Goal: Task Accomplishment & Management: Use online tool/utility

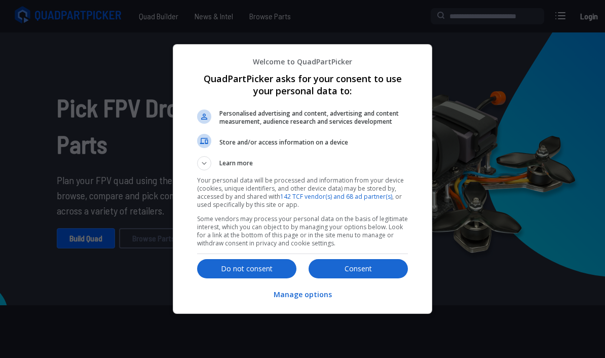
click at [268, 267] on p "Do not consent" at bounding box center [246, 268] width 99 height 10
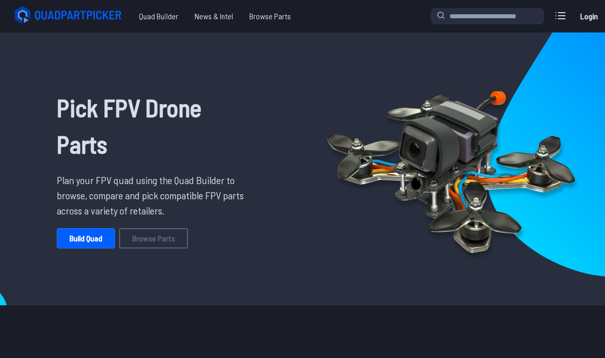
click at [82, 236] on link "Build Quad" at bounding box center [86, 238] width 58 height 20
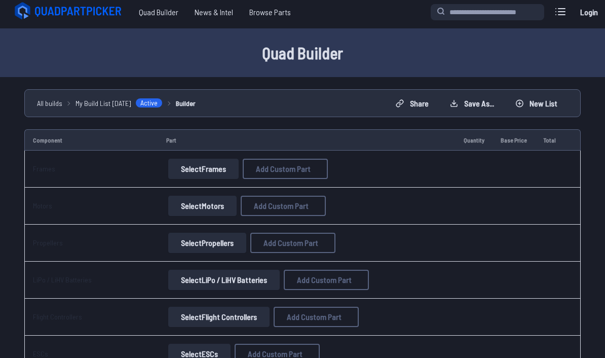
scroll to position [17, 0]
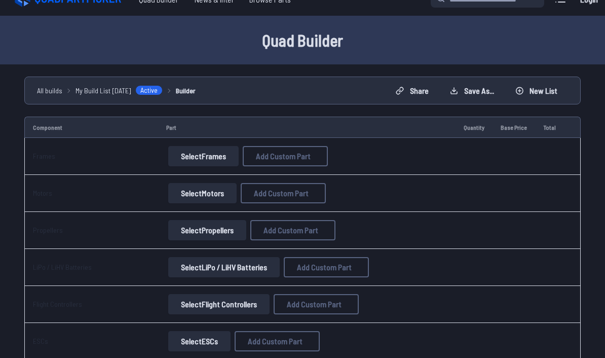
click at [208, 155] on button "Select Frames" at bounding box center [203, 156] width 70 height 20
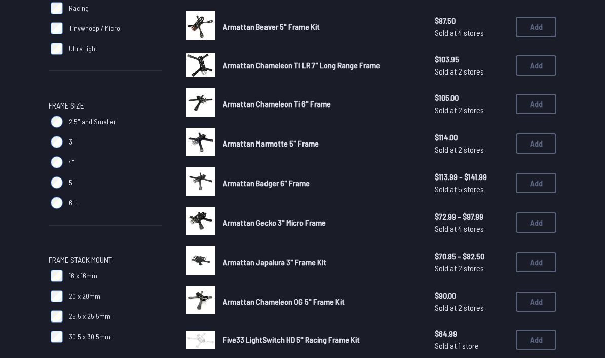
scroll to position [237, 0]
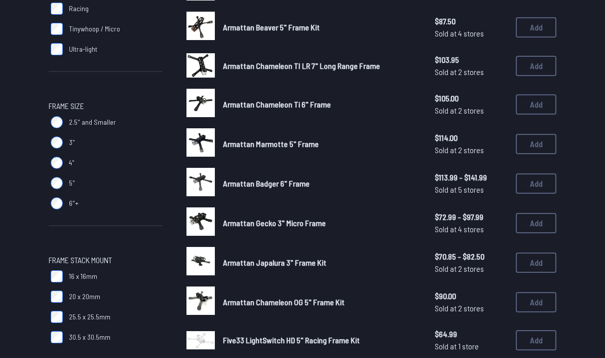
click at [50, 174] on label "5"" at bounding box center [105, 183] width 113 height 20
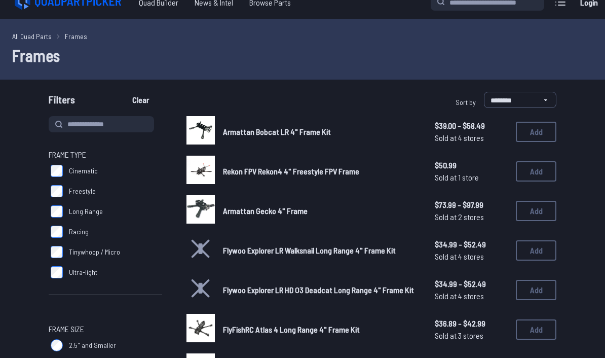
scroll to position [18, 0]
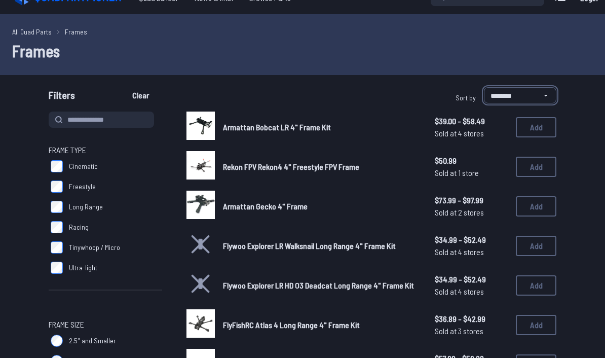
click at [529, 91] on select "**********" at bounding box center [520, 95] width 72 height 16
select select "*********"
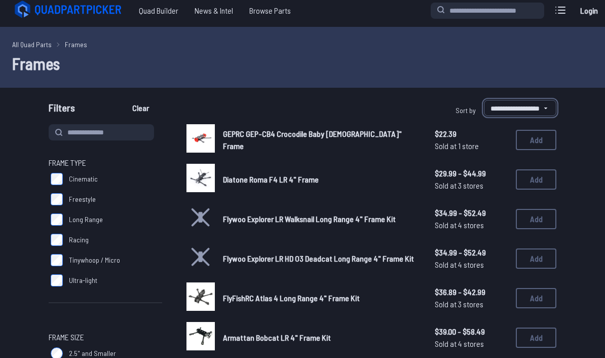
scroll to position [4, 0]
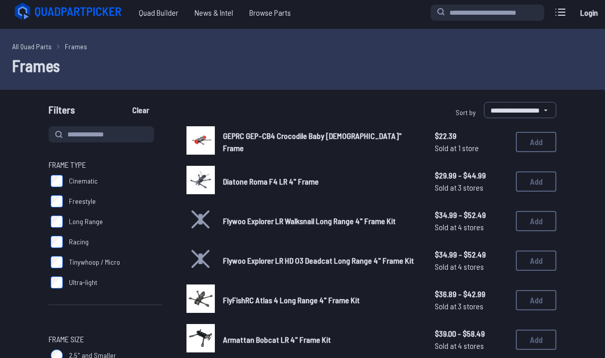
click at [297, 176] on span "Diatone Roma F4 LR 4" Frame" at bounding box center [271, 181] width 96 height 10
click at [267, 176] on span "Diatone Roma F4 LR 4" Frame" at bounding box center [271, 181] width 96 height 10
click at [261, 176] on span "Diatone Roma F4 LR 4" Frame" at bounding box center [271, 181] width 96 height 10
click at [202, 177] on img at bounding box center [200, 180] width 28 height 28
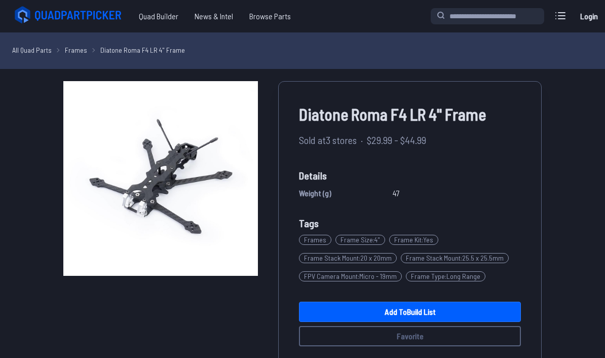
scroll to position [3, 0]
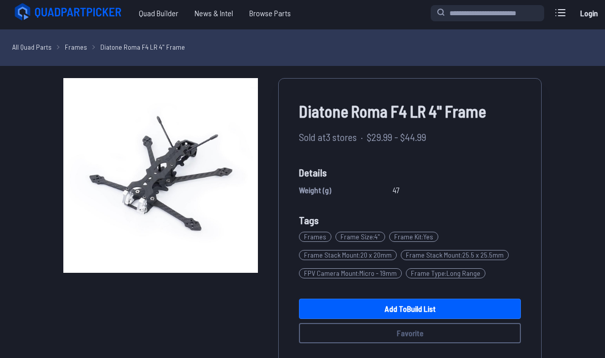
click at [456, 305] on link "Add to Build List" at bounding box center [410, 308] width 222 height 20
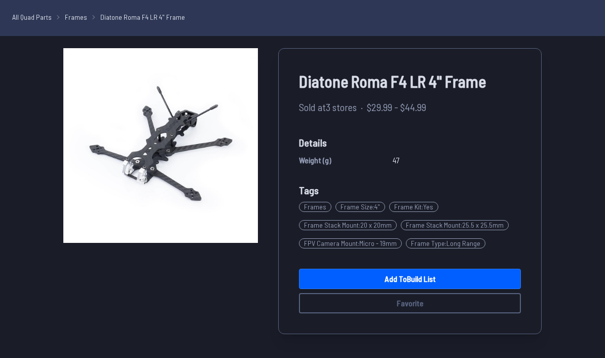
scroll to position [39, 0]
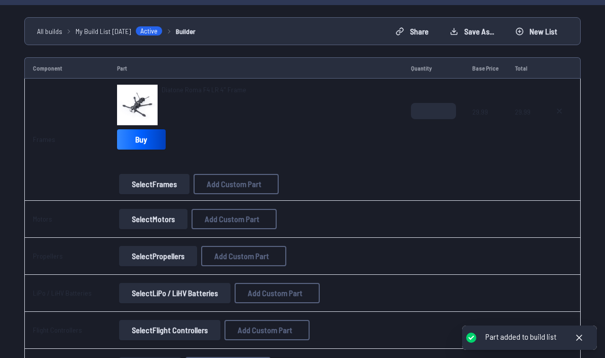
scroll to position [93, 0]
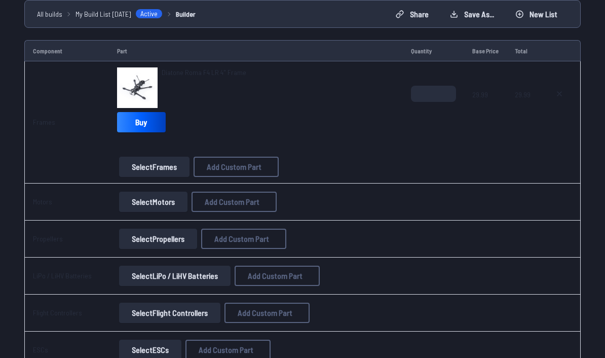
click at [175, 206] on button "Select Motors" at bounding box center [153, 202] width 68 height 20
click at [156, 197] on button "Select Motors" at bounding box center [153, 202] width 68 height 20
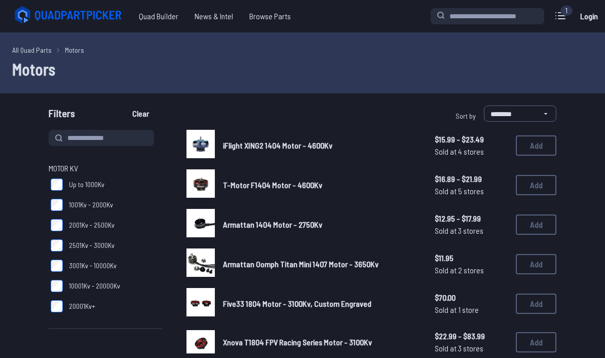
scroll to position [29, 0]
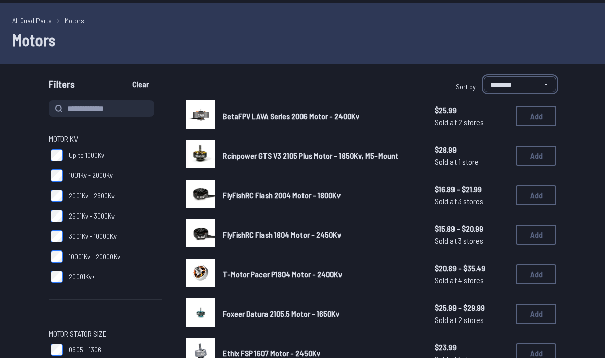
click at [546, 84] on select "**********" at bounding box center [520, 84] width 72 height 16
select select "*********"
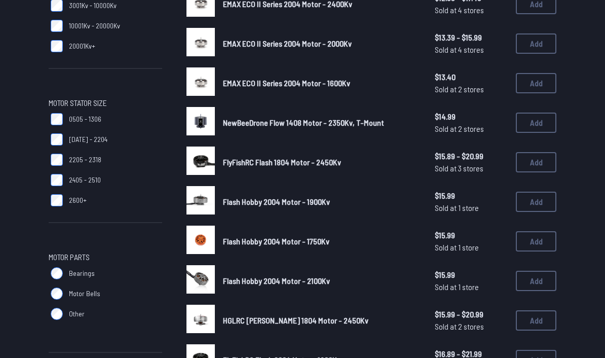
scroll to position [260, 0]
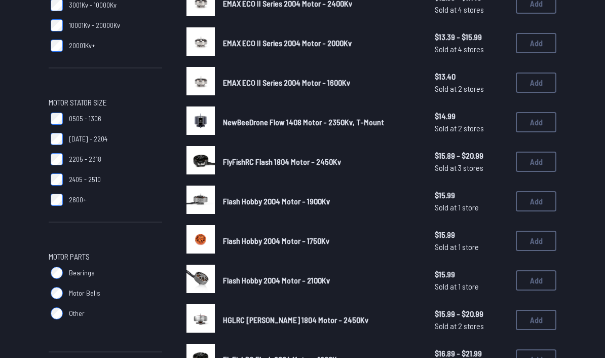
click at [197, 185] on img at bounding box center [200, 199] width 28 height 28
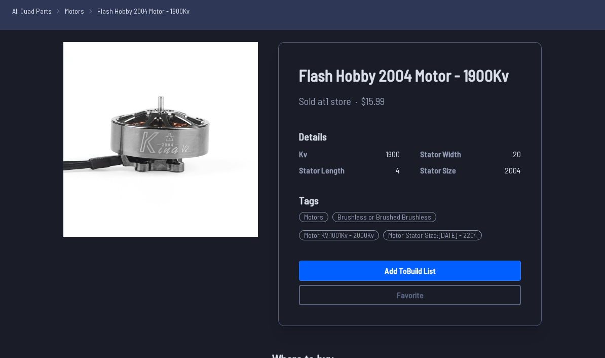
scroll to position [40, 0]
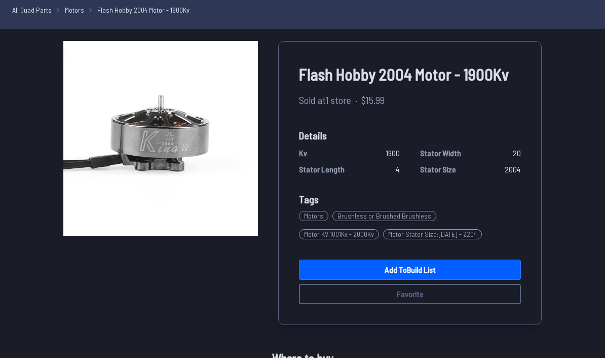
click at [442, 280] on link "Add to Build List" at bounding box center [410, 269] width 222 height 20
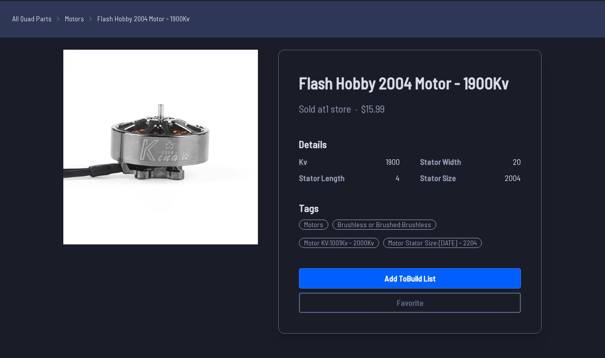
scroll to position [36, 0]
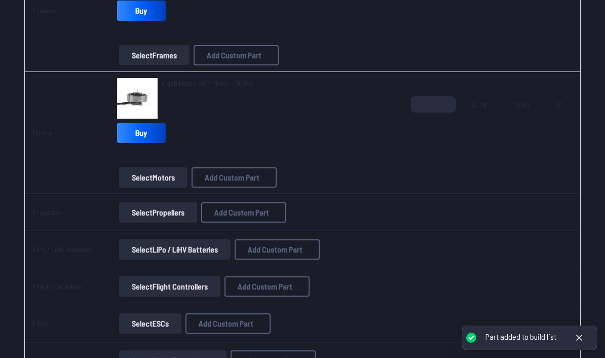
scroll to position [205, 0]
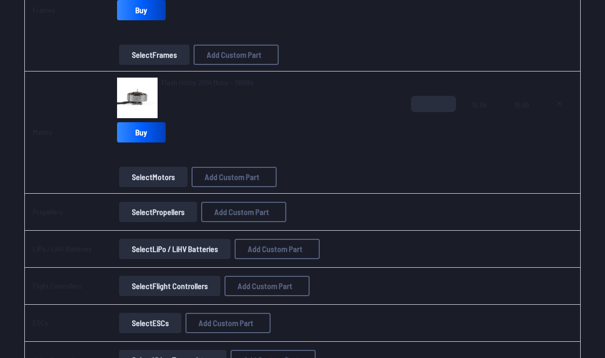
click at [160, 213] on button "Select Propellers" at bounding box center [158, 212] width 78 height 20
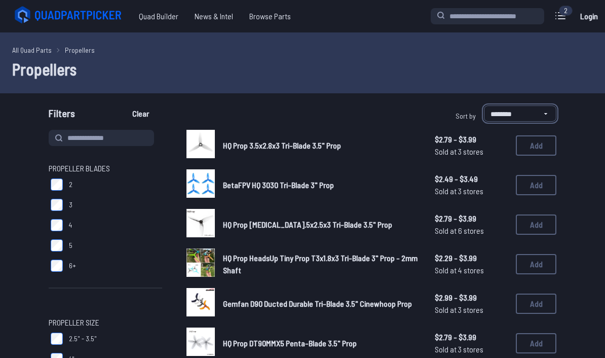
click at [540, 112] on select "**********" at bounding box center [520, 113] width 72 height 16
select select "*********"
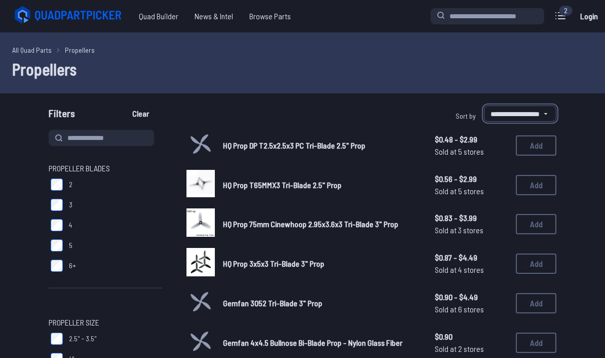
click at [543, 181] on button "Add" at bounding box center [536, 185] width 41 height 20
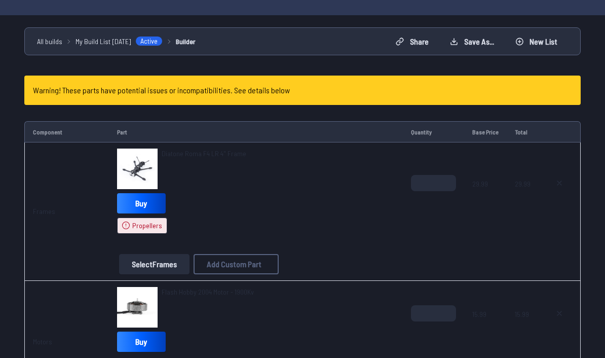
scroll to position [59, 0]
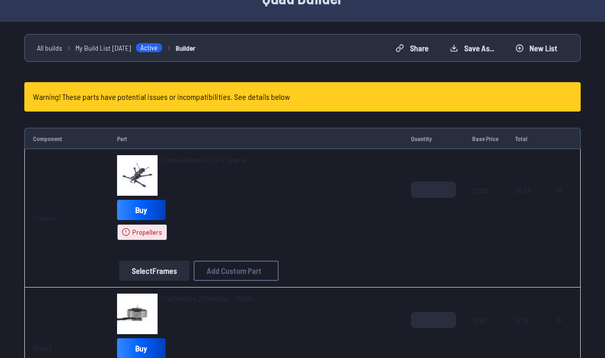
click at [110, 93] on h4 "Warning! These parts have potential issues or incompatibilities. See details be…" at bounding box center [161, 97] width 257 height 12
click at [60, 102] on h4 "Warning! These parts have potential issues or incompatibilities. See details be…" at bounding box center [161, 97] width 257 height 12
click at [35, 101] on h4 "Warning! These parts have potential issues or incompatibilities. See details be…" at bounding box center [161, 97] width 257 height 12
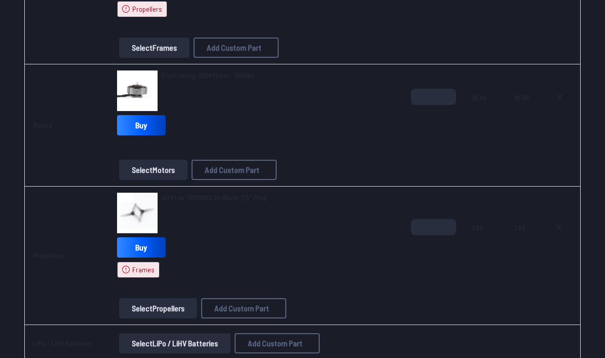
scroll to position [277, 0]
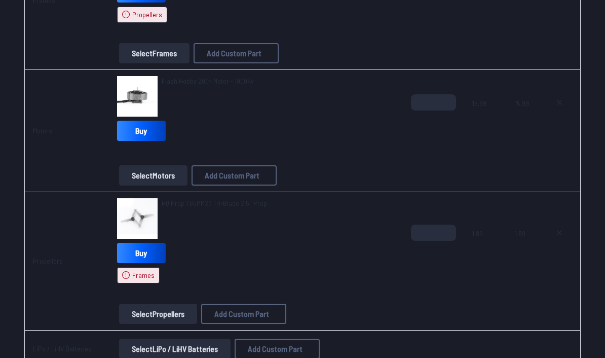
click at [553, 235] on button at bounding box center [559, 232] width 25 height 16
click at [557, 237] on button at bounding box center [559, 232] width 25 height 16
click at [555, 236] on icon at bounding box center [559, 233] width 8 height 8
type textarea "**********"
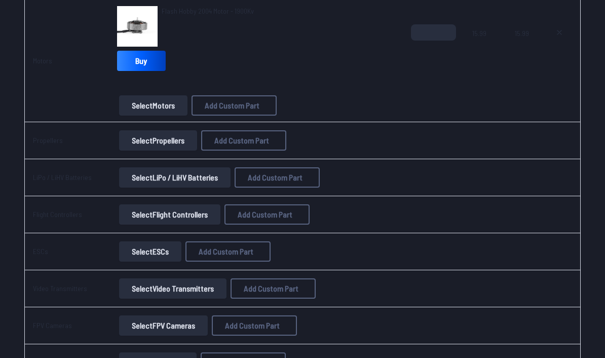
click at [560, 226] on td at bounding box center [560, 214] width 42 height 37
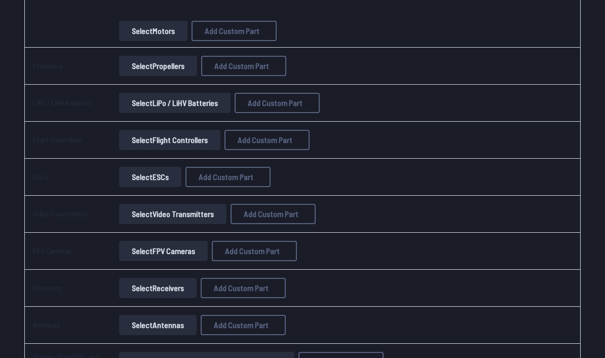
scroll to position [357, 0]
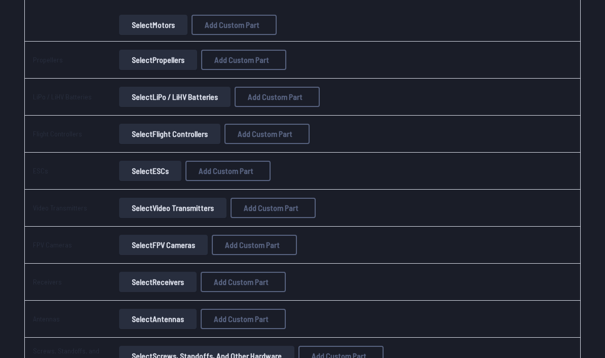
click at [215, 95] on button "Select LiPo / LiHV Batteries" at bounding box center [174, 97] width 111 height 20
click at [226, 102] on button "Select LiPo / LiHV Batteries" at bounding box center [174, 97] width 111 height 20
click at [185, 93] on button "Select LiPo / LiHV Batteries" at bounding box center [174, 97] width 111 height 20
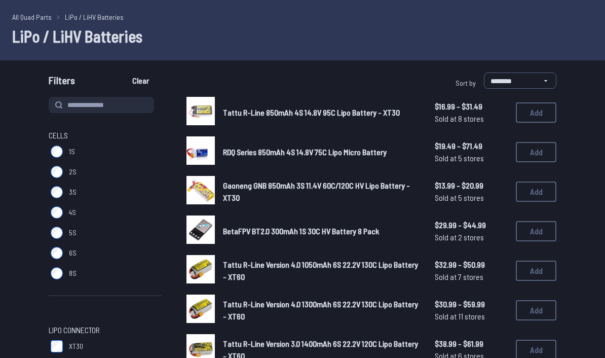
scroll to position [34, 0]
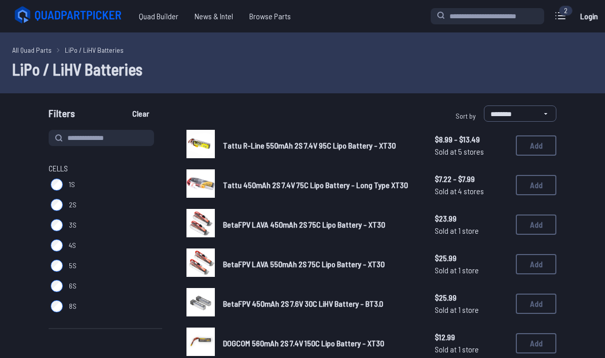
click at [58, 217] on label "3S" at bounding box center [105, 225] width 113 height 20
click at [58, 215] on label "3S" at bounding box center [105, 225] width 113 height 20
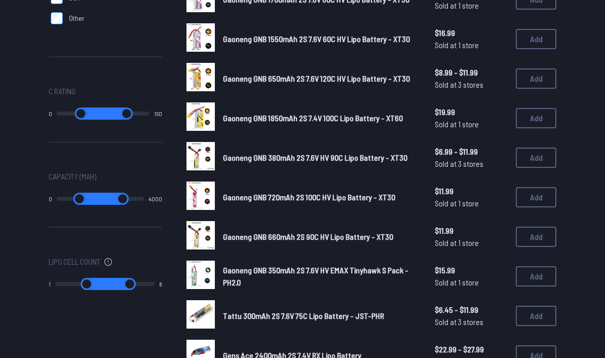
scroll to position [461, 0]
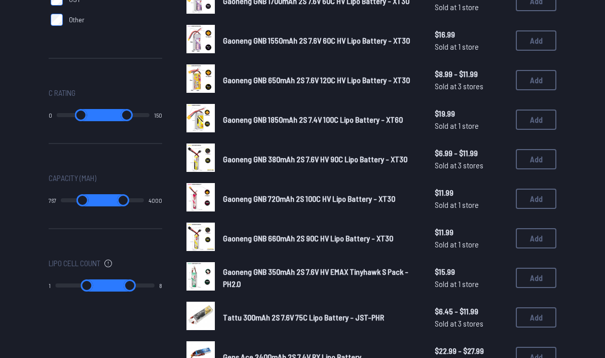
type input "***"
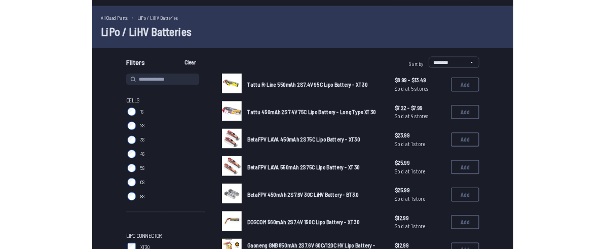
scroll to position [0, 0]
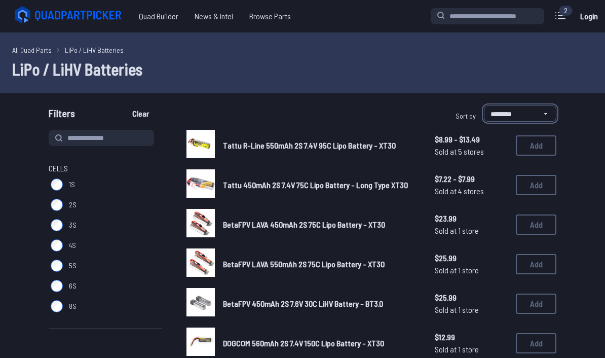
click at [538, 112] on select "**********" at bounding box center [520, 113] width 72 height 16
click at [524, 188] on button "Add" at bounding box center [536, 185] width 41 height 20
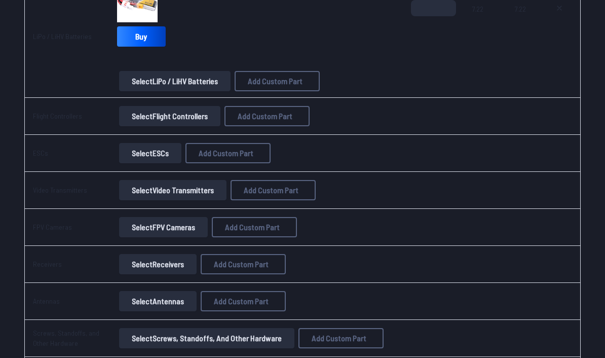
scroll to position [456, 0]
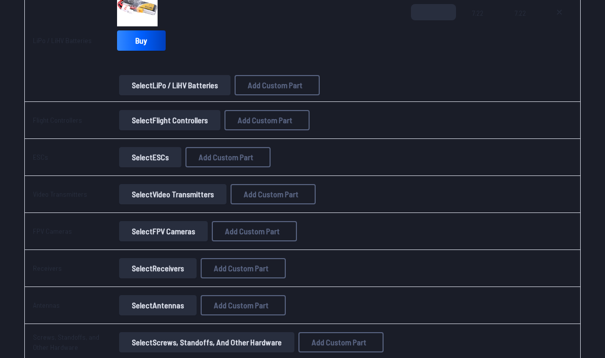
click at [168, 124] on button "Select Flight Controllers" at bounding box center [169, 120] width 101 height 20
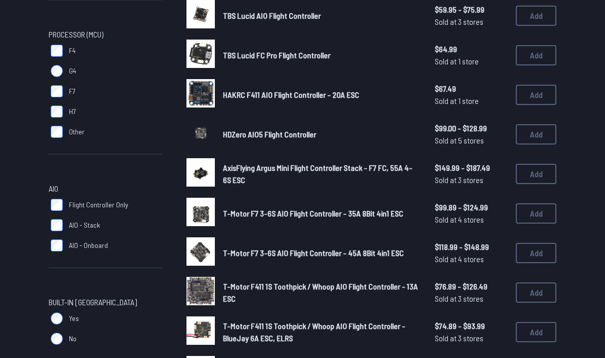
scroll to position [289, 0]
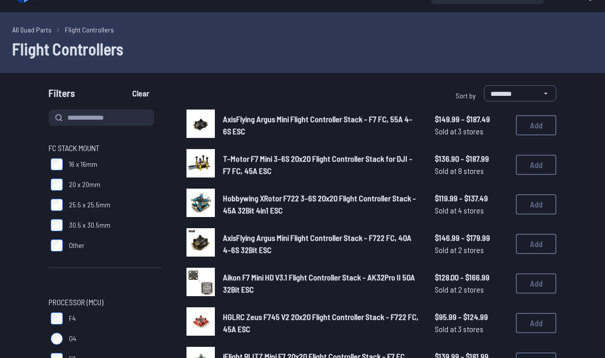
scroll to position [34, 0]
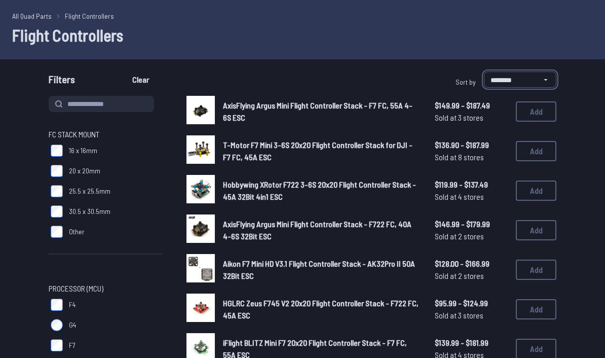
click at [530, 74] on select "**********" at bounding box center [520, 79] width 72 height 16
select select "*********"
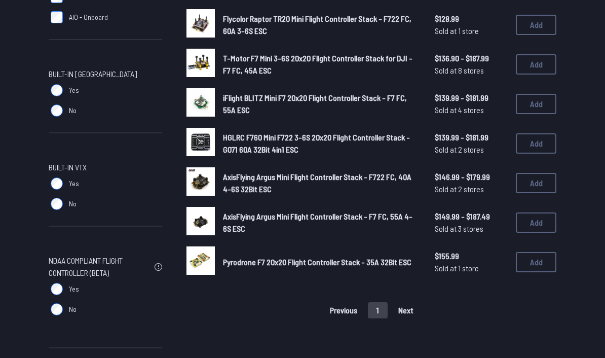
scroll to position [524, 0]
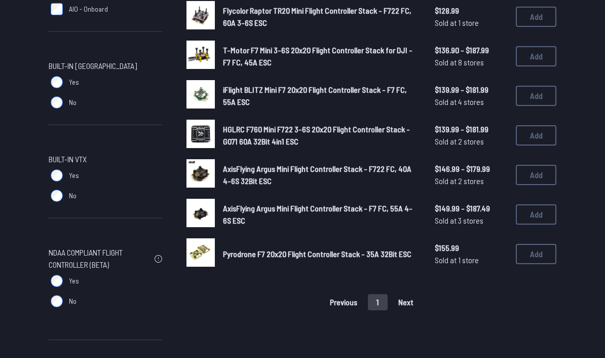
click at [450, 123] on span "$139.99 - $181.99" at bounding box center [471, 129] width 73 height 12
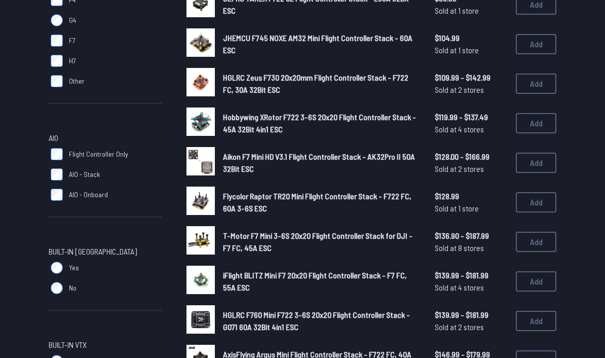
scroll to position [337, 0]
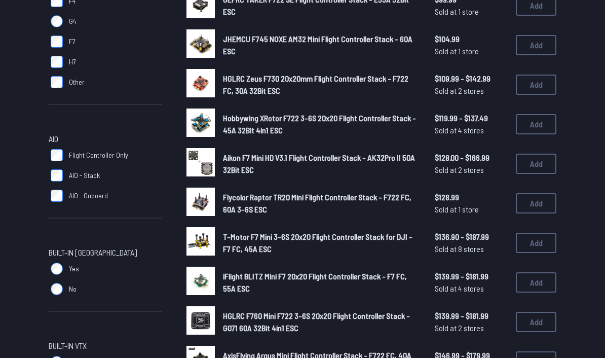
click at [547, 114] on button "Add" at bounding box center [536, 124] width 41 height 20
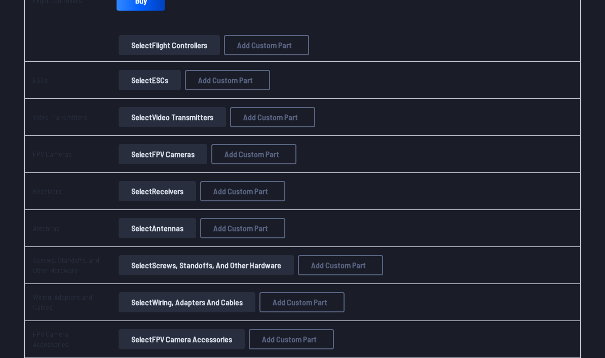
scroll to position [620, 0]
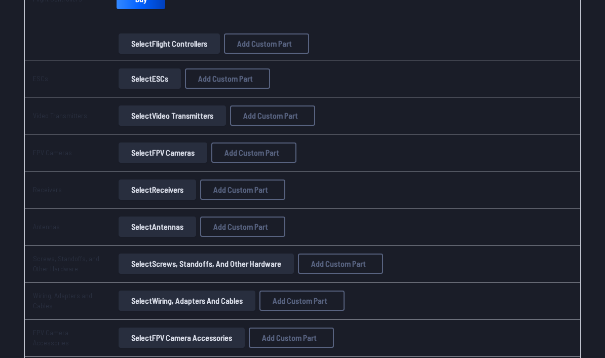
click at [168, 160] on button "Select FPV Cameras" at bounding box center [163, 152] width 89 height 20
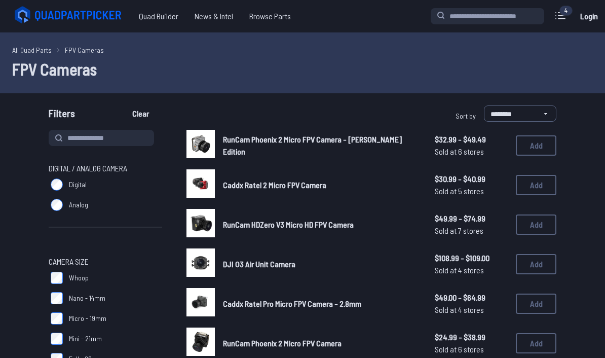
click at [64, 203] on label "Analog" at bounding box center [105, 205] width 113 height 20
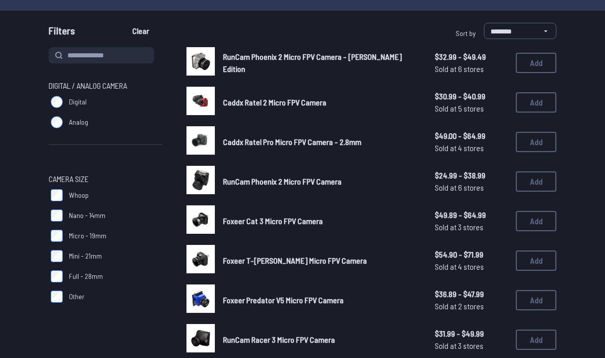
scroll to position [84, 0]
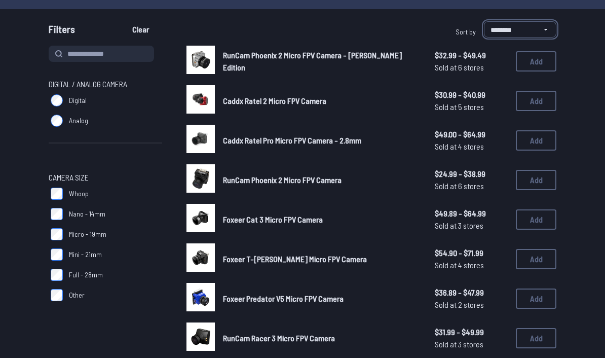
click at [541, 24] on select "**********" at bounding box center [520, 29] width 72 height 16
select select "*********"
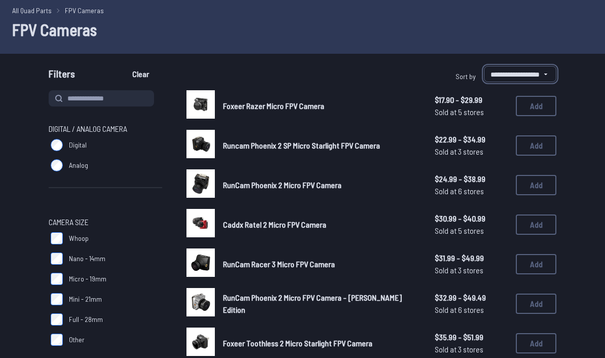
scroll to position [41, 0]
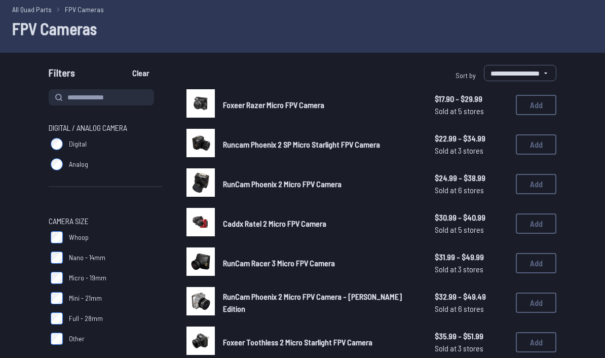
click at [535, 141] on button "Add" at bounding box center [536, 144] width 41 height 20
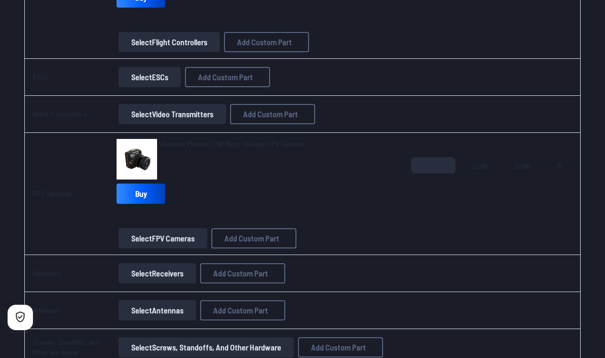
scroll to position [620, 0]
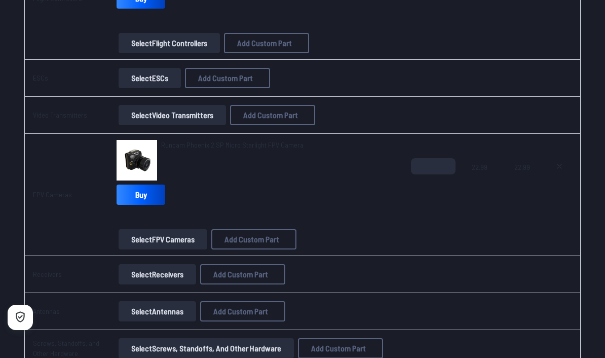
click at [195, 112] on button "Select Video Transmitters" at bounding box center [172, 115] width 107 height 20
click at [196, 120] on button "Select Video Transmitters" at bounding box center [172, 115] width 107 height 20
click at [212, 113] on button "Select Video Transmitters" at bounding box center [172, 115] width 107 height 20
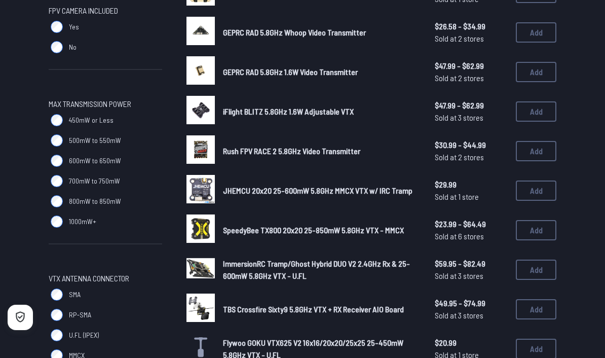
scroll to position [466, 0]
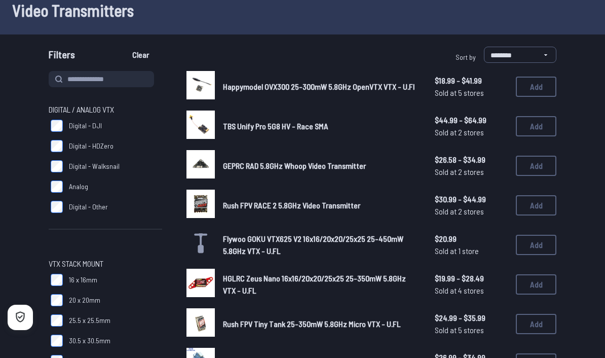
scroll to position [59, 0]
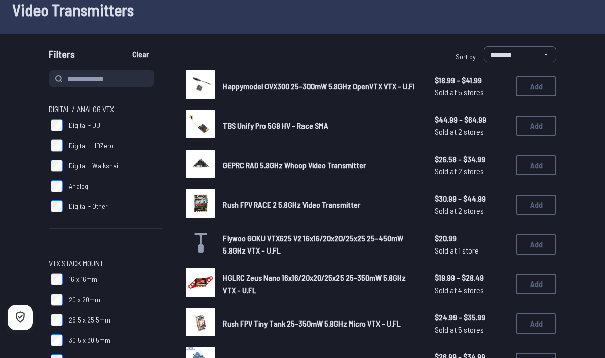
click at [540, 83] on button "Add" at bounding box center [536, 86] width 41 height 20
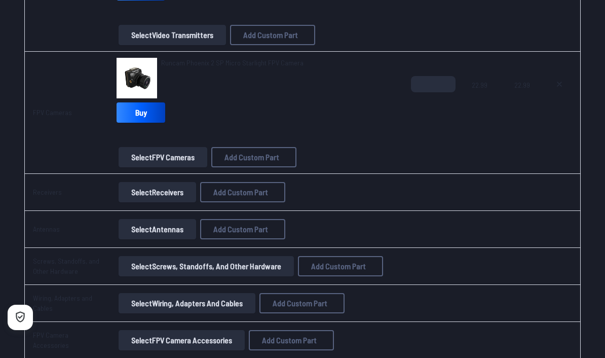
scroll to position [802, 0]
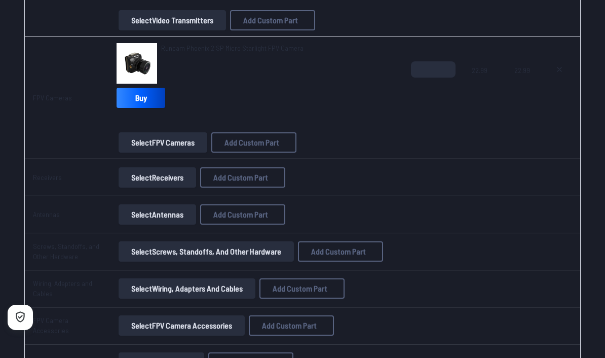
click at [175, 178] on button "Select Receivers" at bounding box center [158, 177] width 78 height 20
click at [182, 181] on button "Select Receivers" at bounding box center [158, 177] width 78 height 20
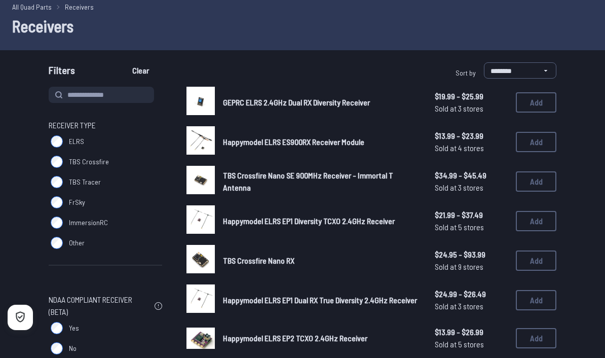
scroll to position [44, 0]
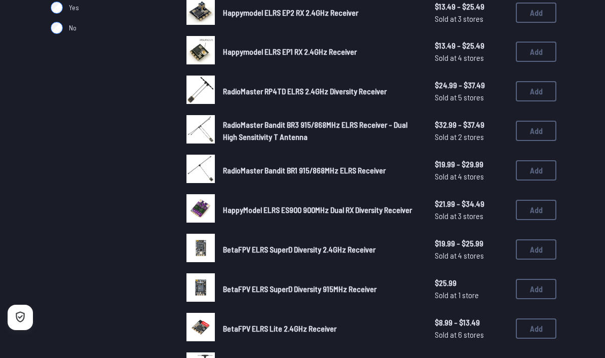
scroll to position [381, 0]
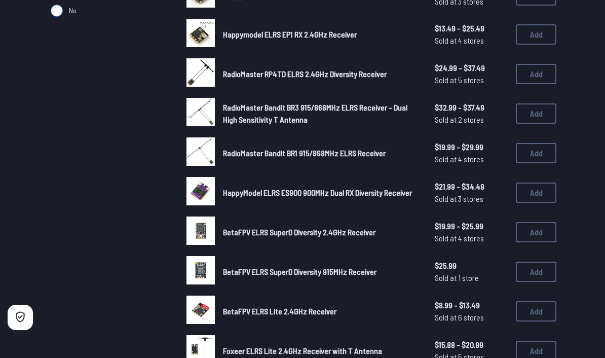
click at [528, 222] on button "Add" at bounding box center [536, 232] width 41 height 20
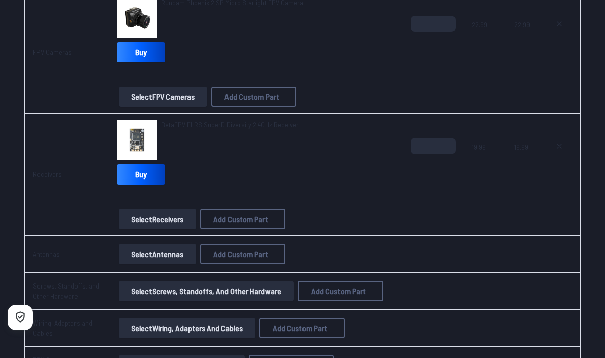
scroll to position [850, 0]
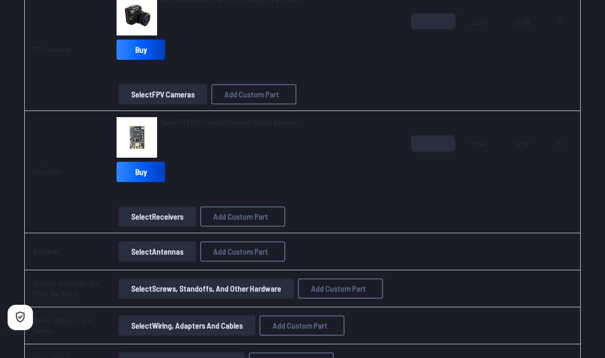
click at [216, 113] on td "BetaFPV ELRS SuperD Diversity 2.4GHz Receiver Buy Select Receivers Add Custom P…" at bounding box center [255, 172] width 294 height 122
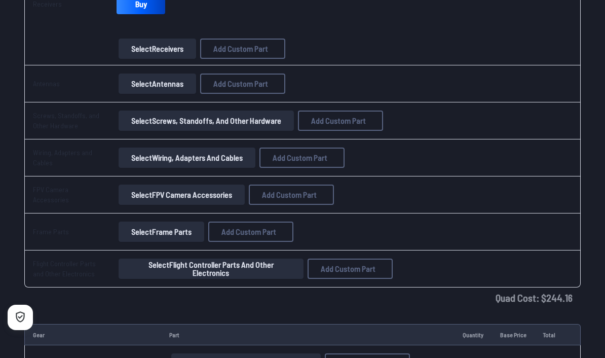
scroll to position [1019, 0]
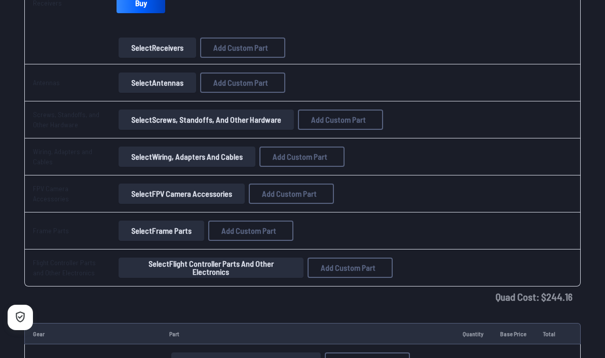
click at [207, 163] on button "Select Wiring, Adapters and Cables" at bounding box center [187, 156] width 137 height 20
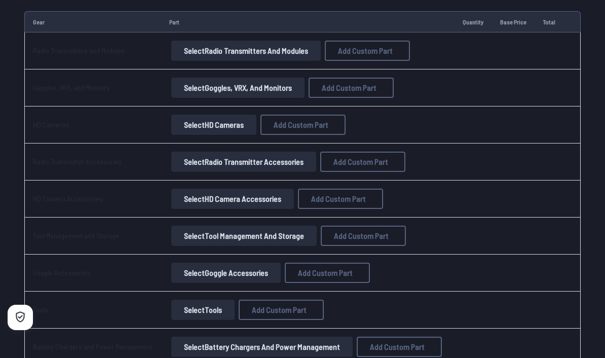
scroll to position [1348, 0]
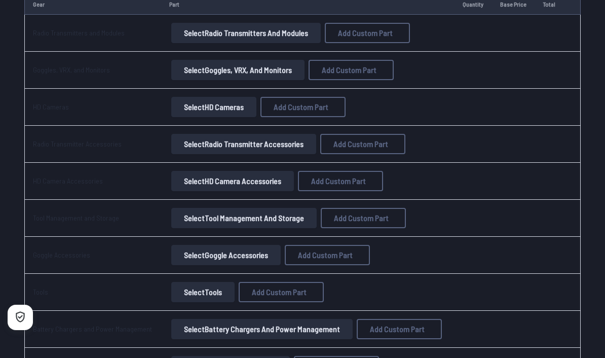
click at [225, 33] on button "Select Radio Transmitters and Modules" at bounding box center [245, 33] width 149 height 20
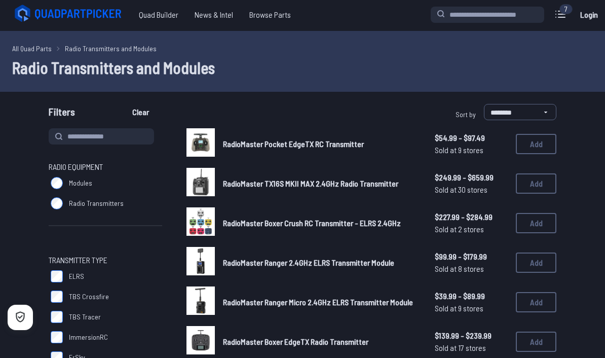
scroll to position [11, 0]
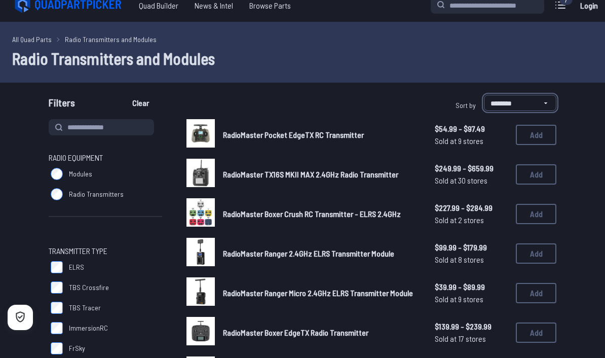
click at [529, 99] on select "**********" at bounding box center [520, 103] width 72 height 16
select select "*********"
click at [539, 131] on button "Add" at bounding box center [536, 135] width 41 height 20
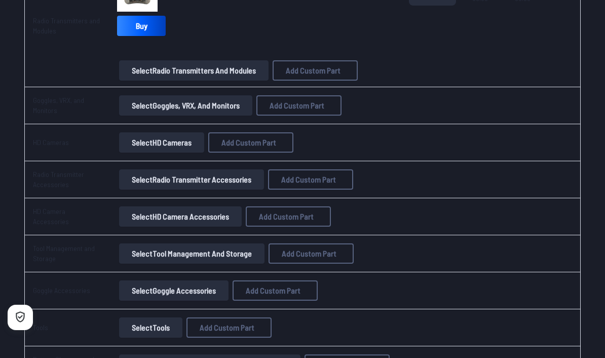
scroll to position [1405, 0]
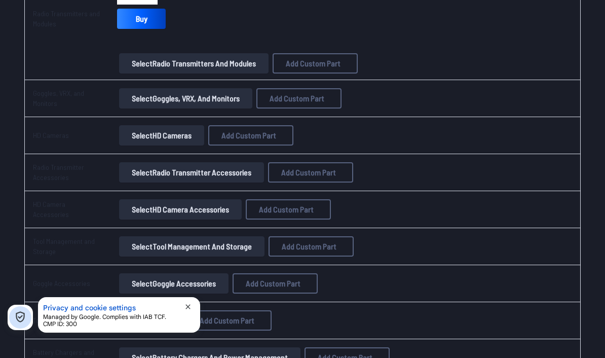
click at [233, 101] on button "Select Goggles, VRX, and Monitors" at bounding box center [185, 98] width 133 height 20
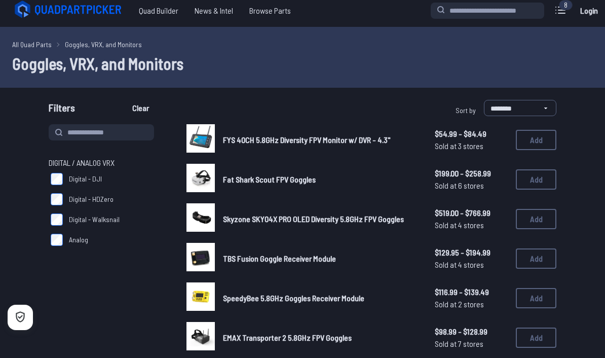
scroll to position [6, 0]
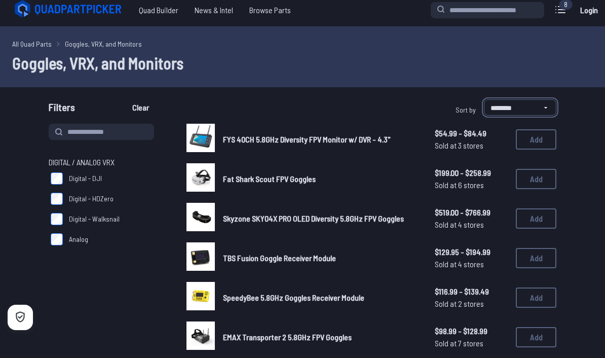
click at [526, 104] on select "**********" at bounding box center [520, 107] width 72 height 16
select select "*********"
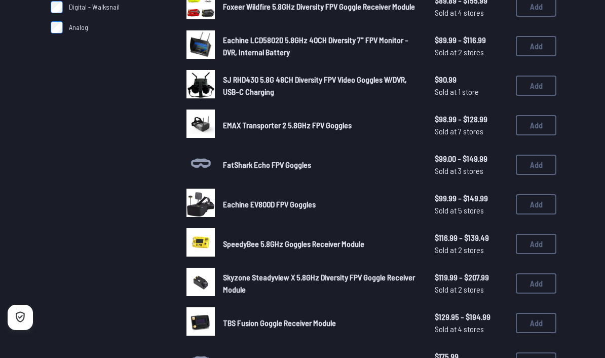
scroll to position [216, 0]
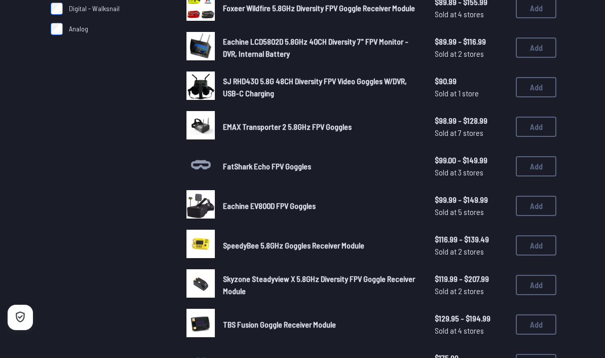
click at [543, 196] on button "Add" at bounding box center [536, 206] width 41 height 20
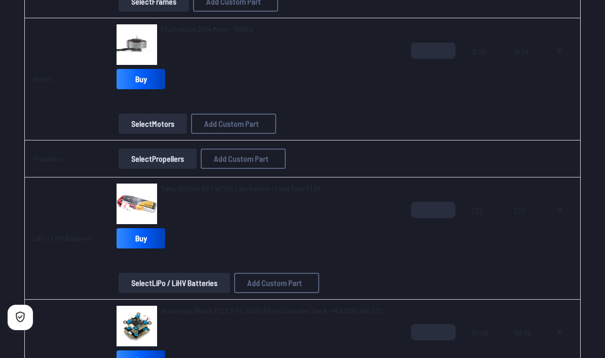
scroll to position [254, 0]
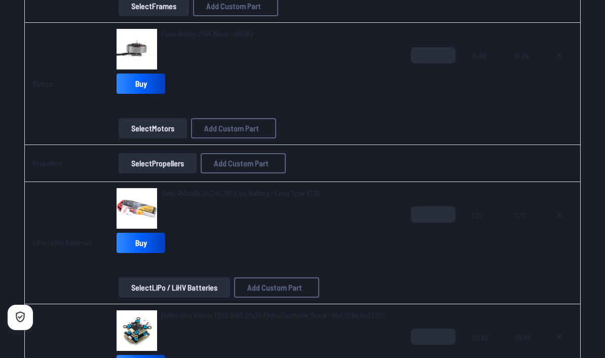
click at [176, 165] on button "Select Propellers" at bounding box center [158, 163] width 78 height 20
click at [178, 167] on button "Select Propellers" at bounding box center [158, 163] width 78 height 20
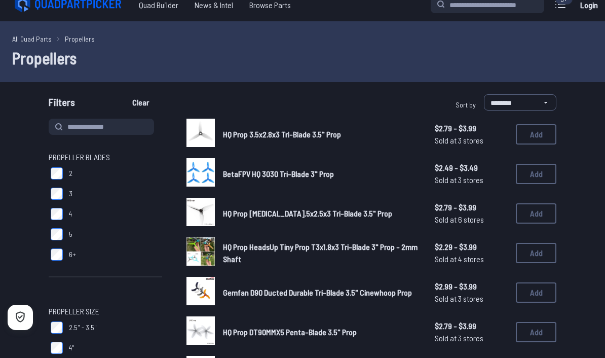
scroll to position [13, 0]
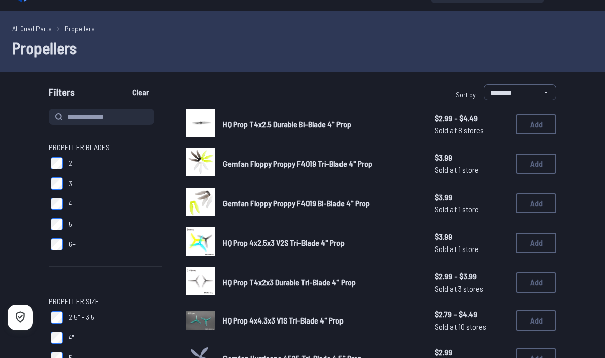
scroll to position [22, 0]
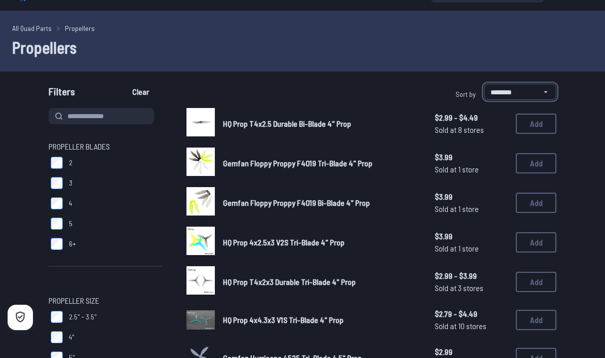
click at [522, 94] on select "**********" at bounding box center [520, 92] width 72 height 16
select select "*********"
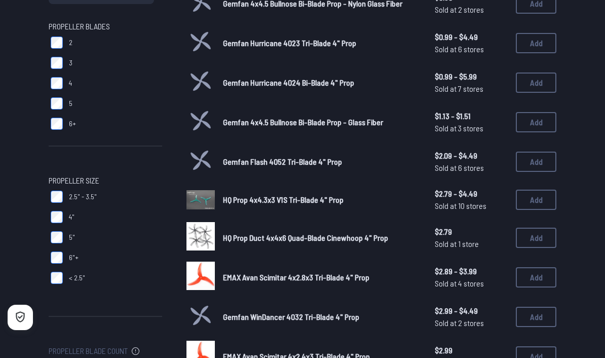
scroll to position [142, 0]
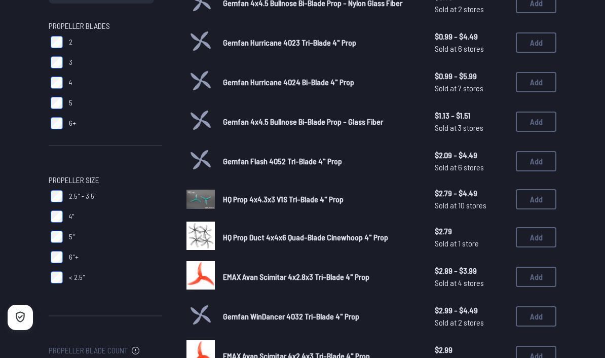
click at [535, 202] on button "Add" at bounding box center [536, 199] width 41 height 20
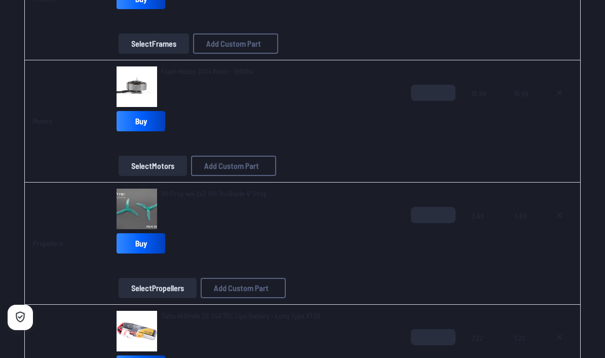
scroll to position [214, 0]
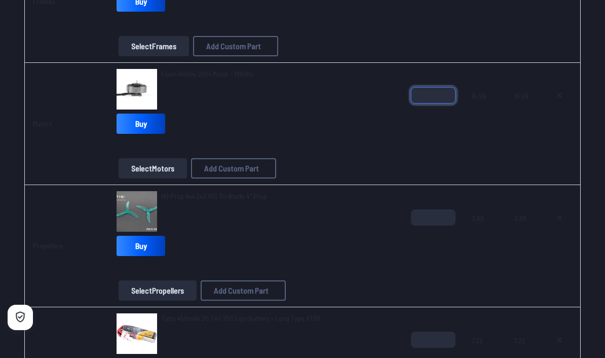
click at [447, 98] on input "*" at bounding box center [433, 95] width 45 height 16
type input "*"
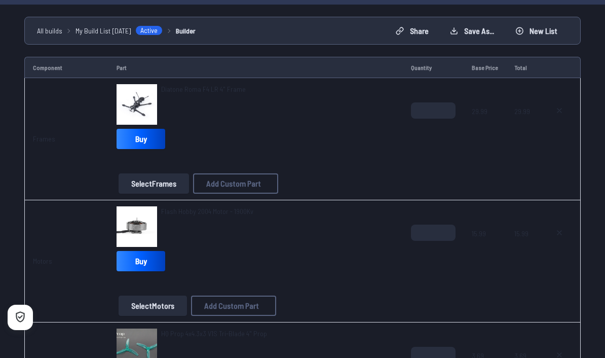
scroll to position [56, 0]
